Goal: Task Accomplishment & Management: Manage account settings

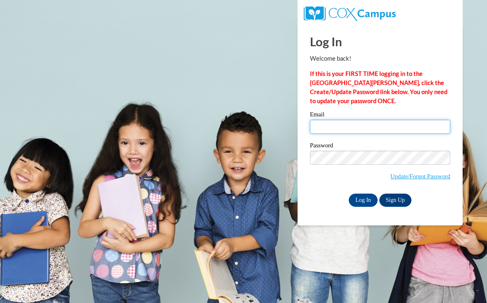
click at [370, 132] on input "Email" at bounding box center [380, 127] width 140 height 14
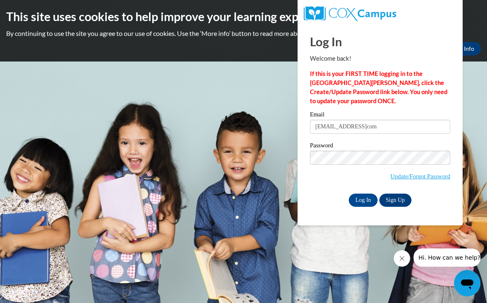
click at [349, 169] on span "Update/Forgot Password" at bounding box center [380, 168] width 140 height 34
click at [392, 131] on input "xzayahrasher@gmailcom" at bounding box center [380, 127] width 140 height 14
type input "[EMAIL_ADDRESS][DOMAIN_NAME]"
click at [362, 195] on input "Log In" at bounding box center [362, 199] width 29 height 13
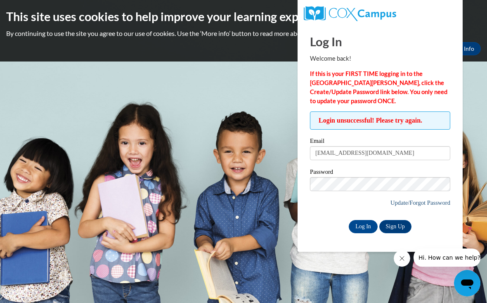
click at [418, 201] on link "Update/Forgot Password" at bounding box center [420, 202] width 60 height 7
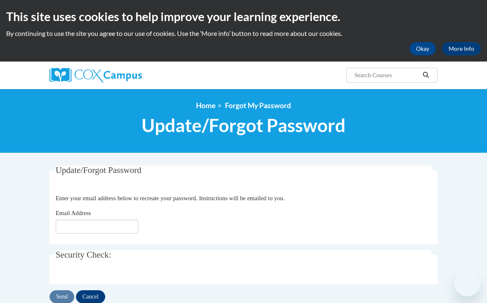
click at [425, 207] on fieldset "Update/Forgot Password Please enter your email address Enter your email address…" at bounding box center [243, 204] width 388 height 78
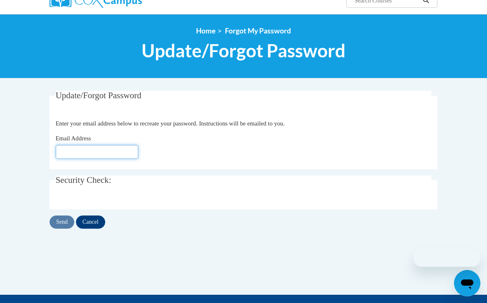
scroll to position [75, 0]
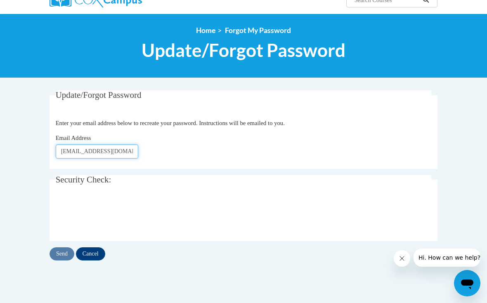
type input "[EMAIL_ADDRESS][DOMAIN_NAME]"
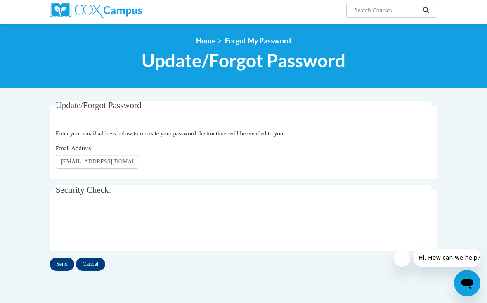
scroll to position [67, 0]
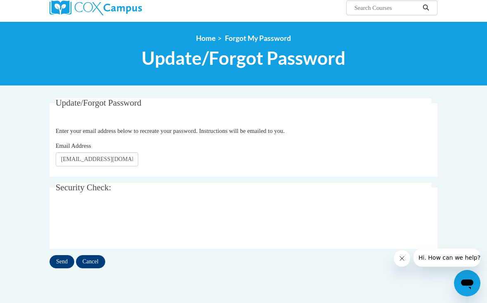
click at [63, 263] on input "Send" at bounding box center [61, 261] width 25 height 13
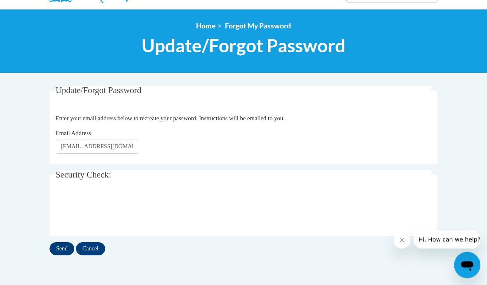
scroll to position [96, 0]
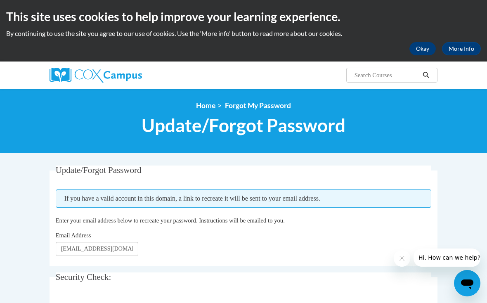
click at [425, 47] on button "Okay" at bounding box center [422, 48] width 26 height 13
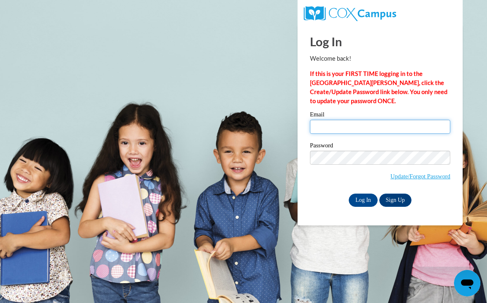
click at [339, 127] on input "Email" at bounding box center [380, 127] width 140 height 14
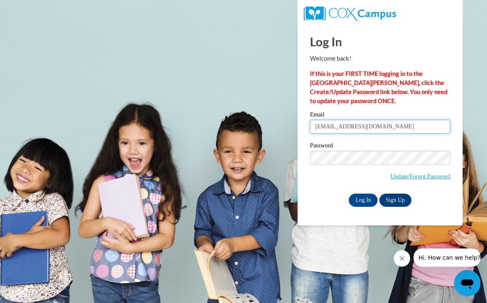
type input "[EMAIL_ADDRESS][DOMAIN_NAME]"
click at [361, 201] on input "Log In" at bounding box center [362, 199] width 29 height 13
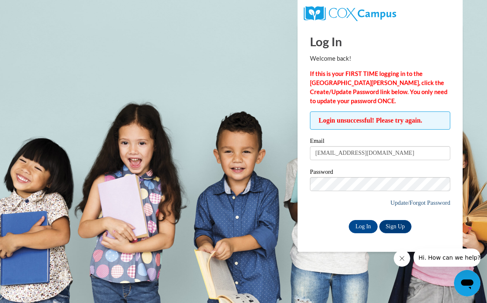
click at [419, 200] on link "Update/Forgot Password" at bounding box center [420, 202] width 60 height 7
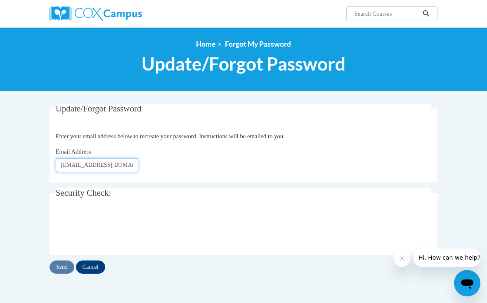
type input "xrasher@student.uiwtx.edu"
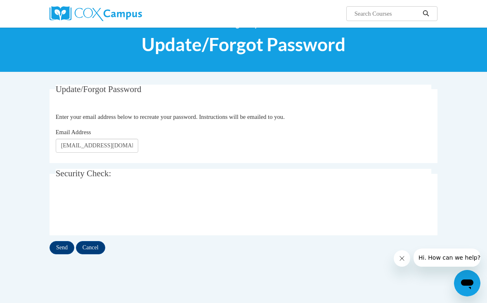
scroll to position [19, 0]
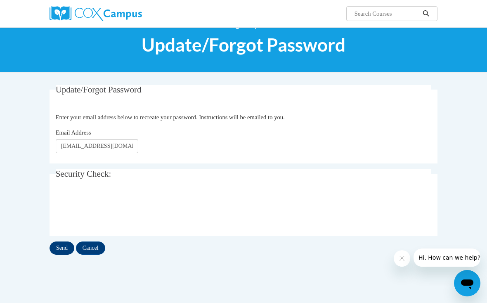
click at [69, 244] on input "Send" at bounding box center [61, 247] width 25 height 13
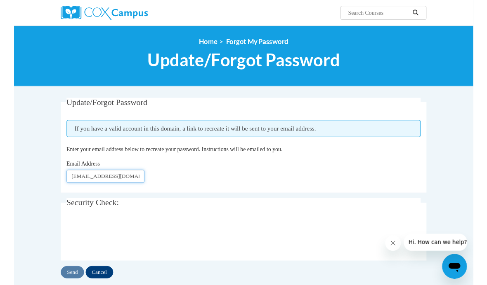
scroll to position [53, 0]
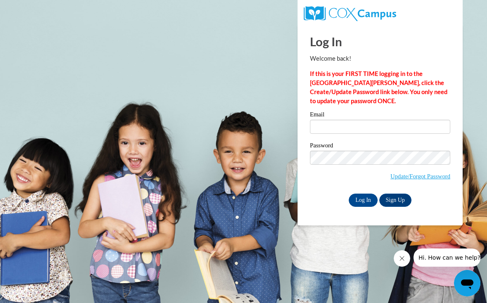
click at [350, 129] on input "Email" at bounding box center [380, 127] width 140 height 14
type input "[EMAIL_ADDRESS][DOMAIN_NAME]"
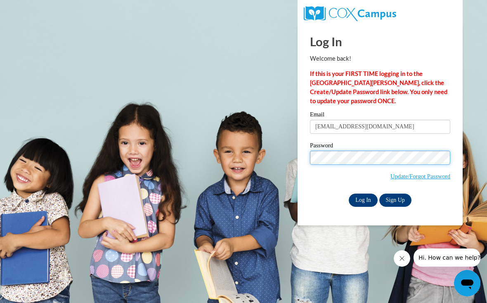
click at [367, 193] on input "Log In" at bounding box center [362, 199] width 29 height 13
click at [358, 202] on input "Log In" at bounding box center [362, 199] width 29 height 13
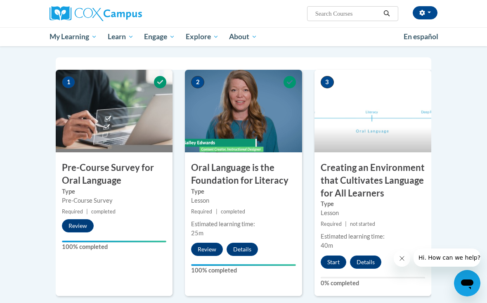
scroll to position [179, 0]
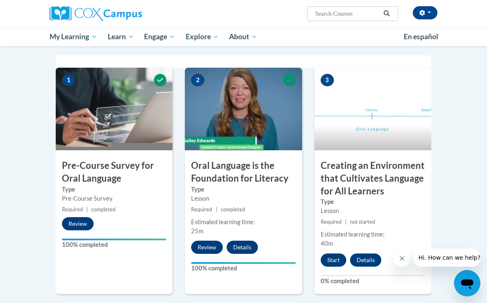
click at [329, 256] on button "Start" at bounding box center [333, 259] width 26 height 13
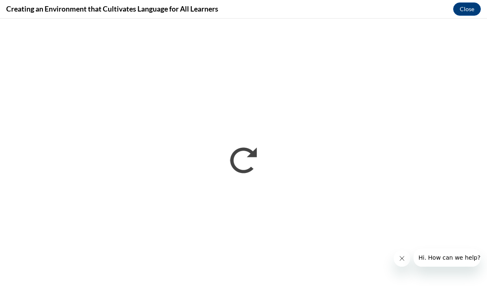
scroll to position [188, 0]
